Goal: Task Accomplishment & Management: Use online tool/utility

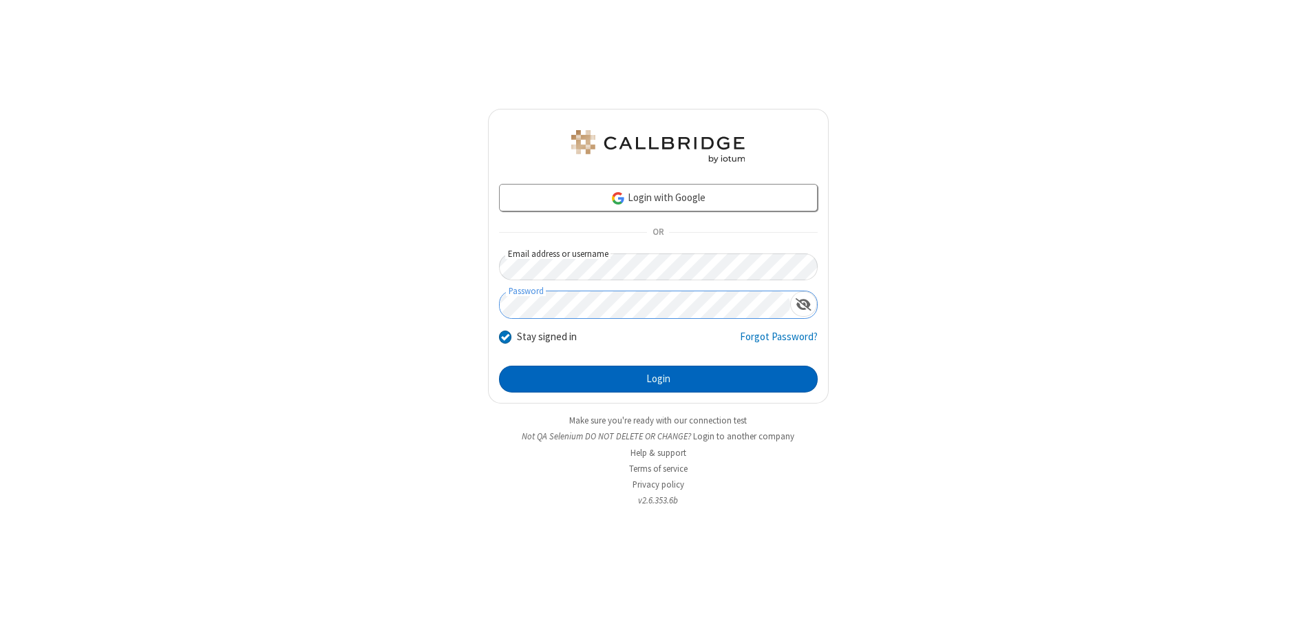
click at [658, 379] on button "Login" at bounding box center [658, 380] width 319 height 28
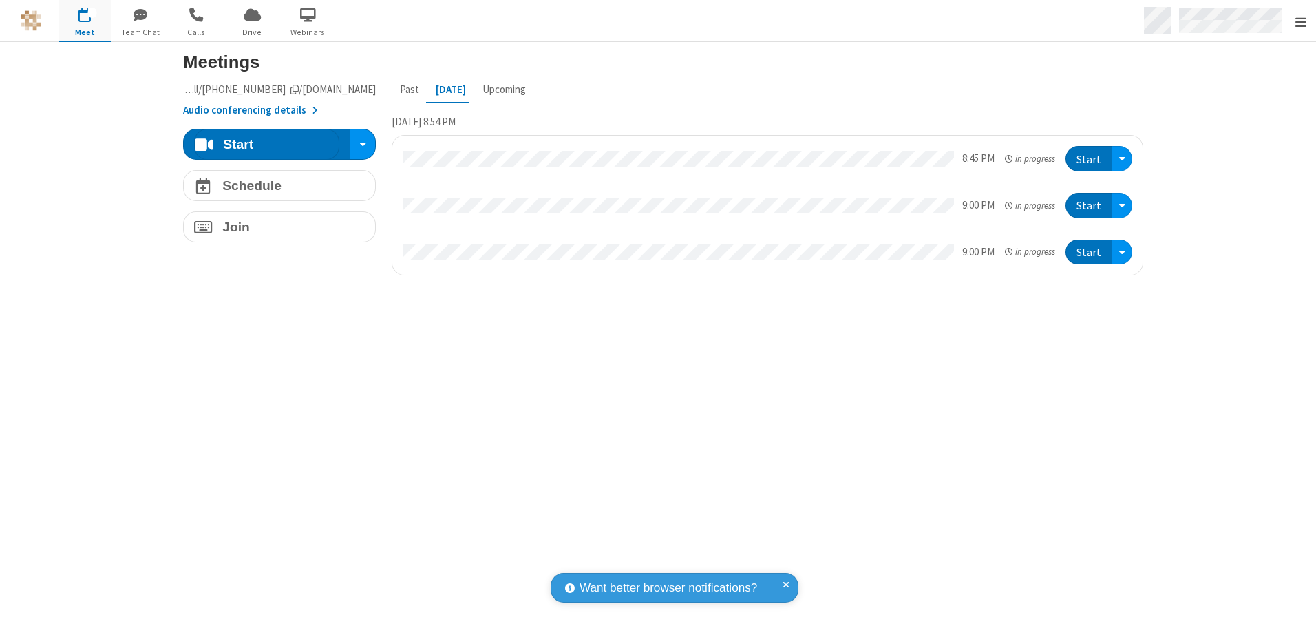
click at [1301, 21] on span "Open menu" at bounding box center [1301, 22] width 11 height 14
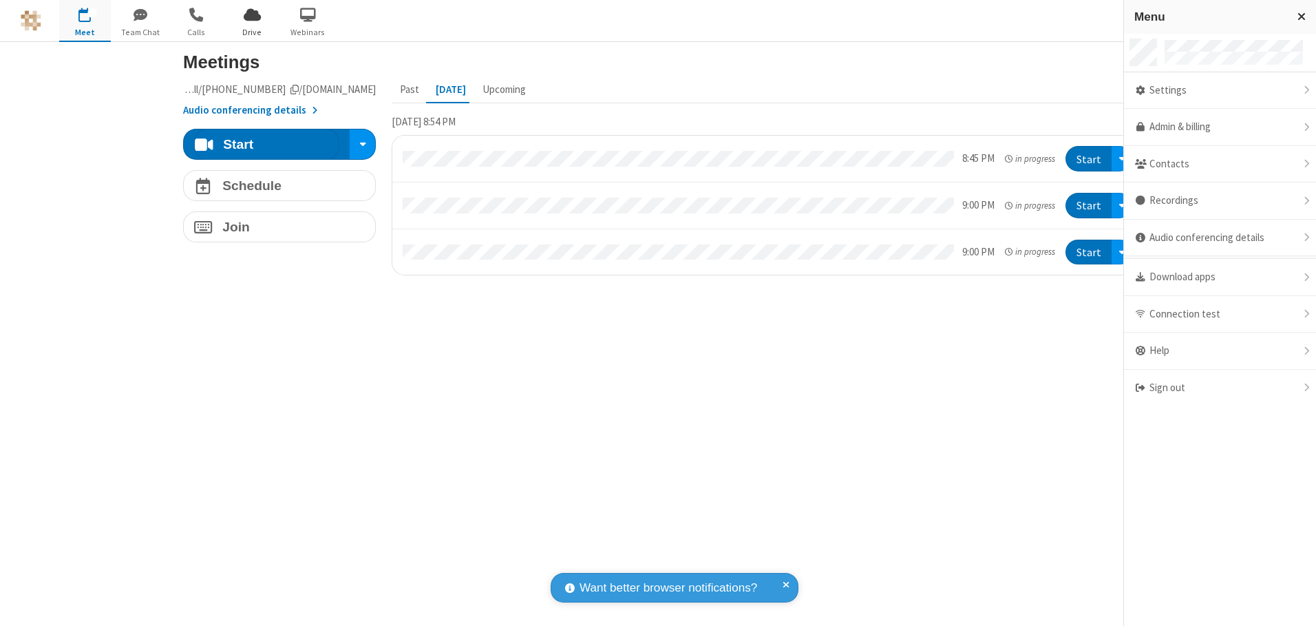
click at [252, 32] on span "Drive" at bounding box center [253, 32] width 52 height 12
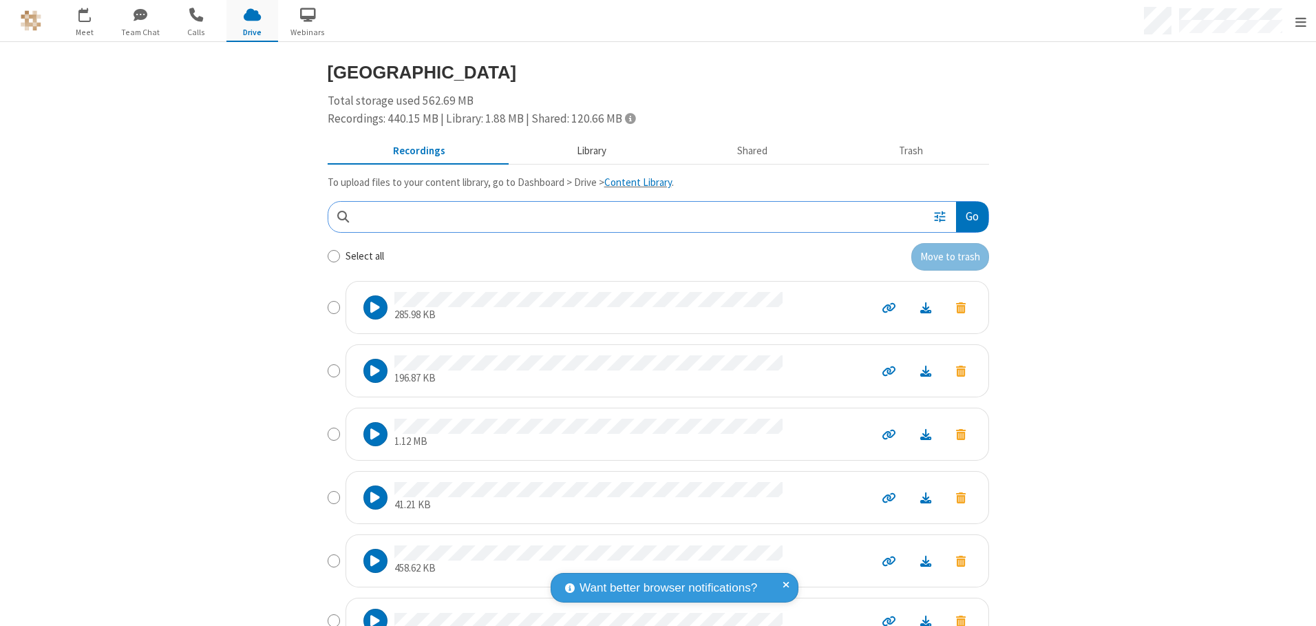
click at [585, 151] on button "Library" at bounding box center [591, 151] width 161 height 26
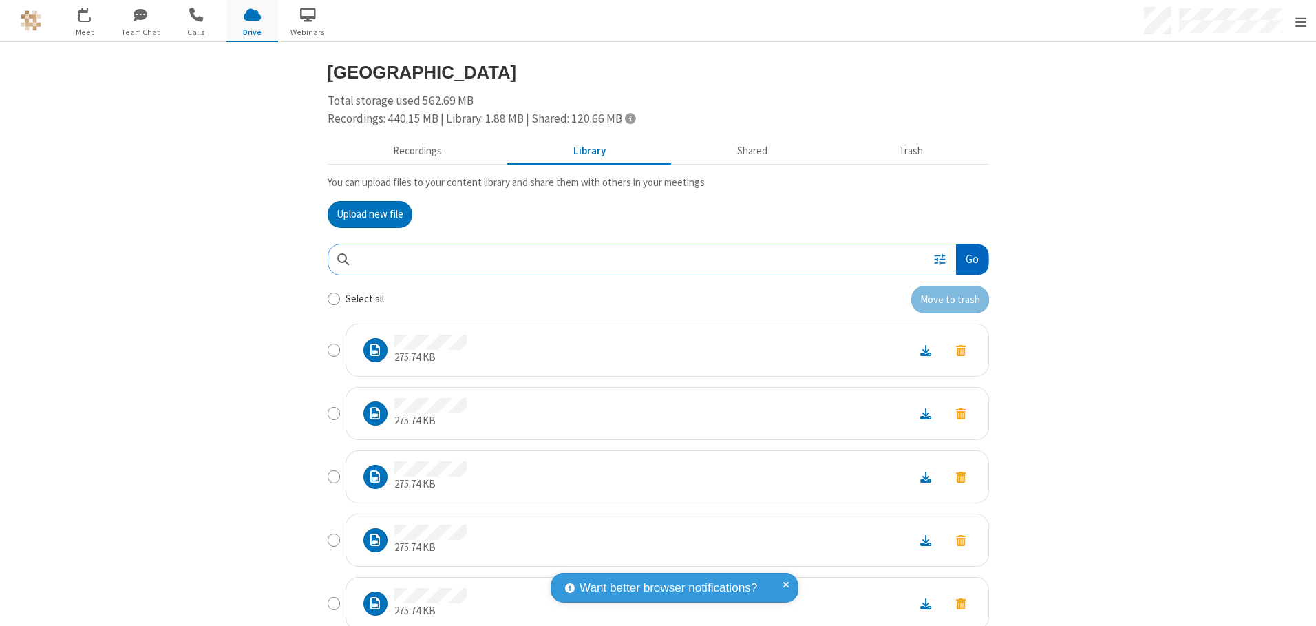
click at [967, 259] on button "Go" at bounding box center [972, 259] width 32 height 31
click at [364, 214] on button "Upload new file" at bounding box center [370, 215] width 85 height 28
